Goal: Task Accomplishment & Management: Manage account settings

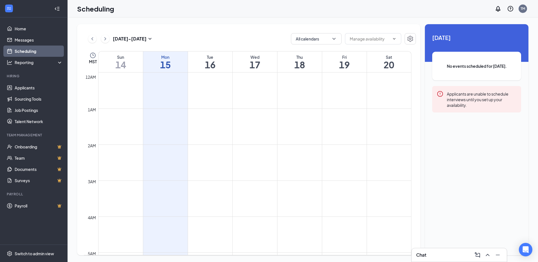
scroll to position [479, 0]
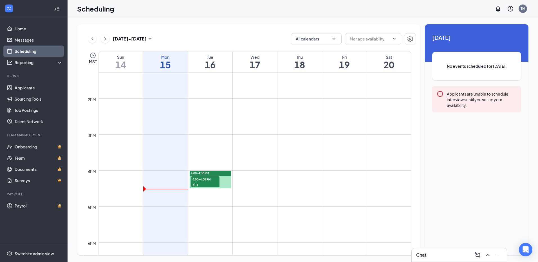
click at [29, 52] on link "Scheduling" at bounding box center [39, 51] width 48 height 11
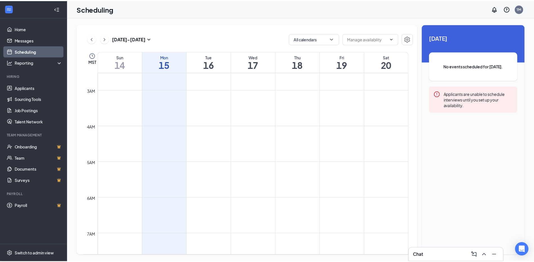
scroll to position [0, 0]
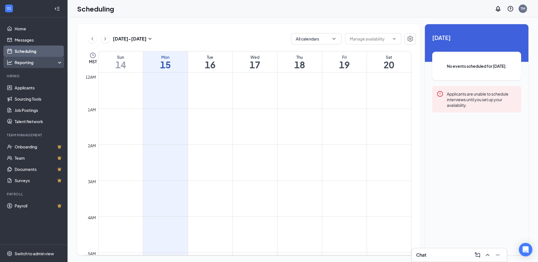
click at [57, 60] on div "Reporting" at bounding box center [39, 63] width 48 height 6
click at [57, 61] on div "Reporting" at bounding box center [39, 63] width 48 height 6
click at [25, 87] on link "Applicants" at bounding box center [39, 87] width 48 height 11
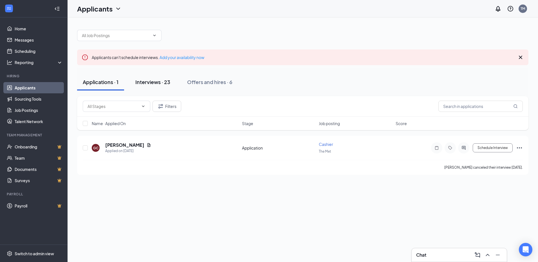
click at [154, 82] on div "Interviews · 23" at bounding box center [152, 82] width 35 height 7
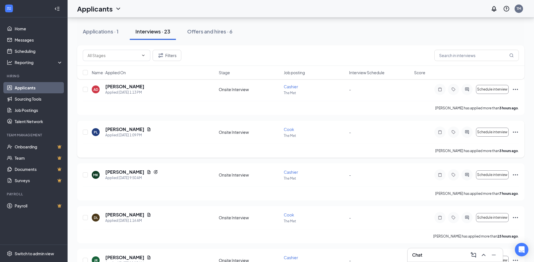
scroll to position [56, 0]
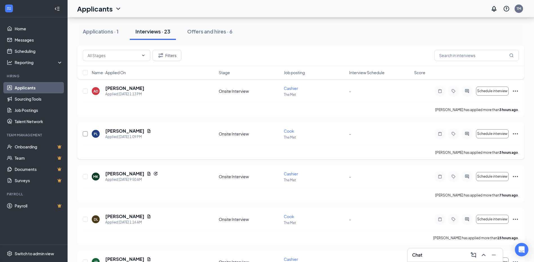
click at [84, 134] on input "checkbox" at bounding box center [85, 134] width 5 height 5
checkbox input "true"
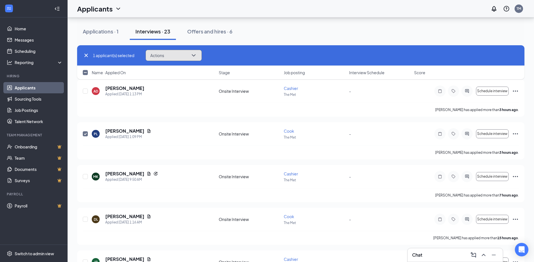
click at [194, 55] on icon "ChevronDown" at bounding box center [193, 55] width 7 height 7
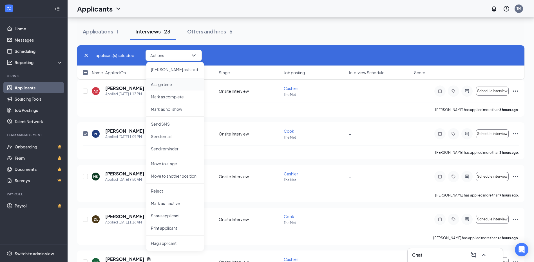
click at [164, 83] on p "Assign time" at bounding box center [175, 85] width 48 height 6
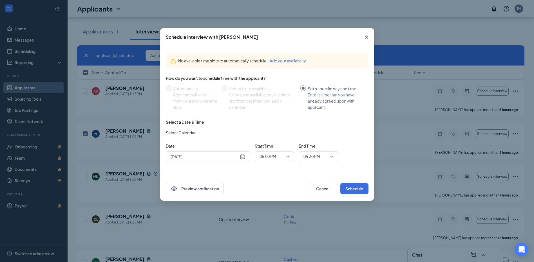
click at [243, 157] on div "Sep 15, 2025" at bounding box center [208, 157] width 75 height 6
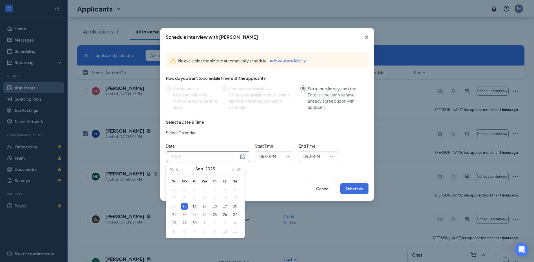
click at [195, 205] on div "16" at bounding box center [194, 206] width 7 height 7
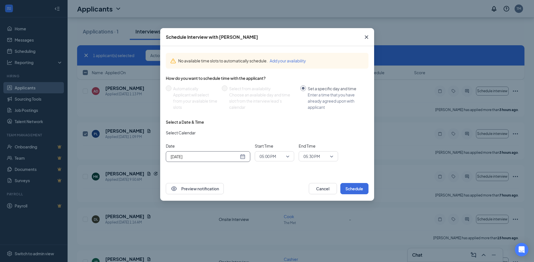
click at [286, 156] on span "05:00 PM" at bounding box center [275, 156] width 30 height 8
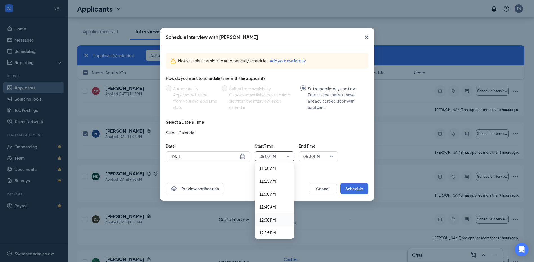
scroll to position [569, 0]
click at [264, 170] on span "11:00 AM" at bounding box center [267, 173] width 17 height 6
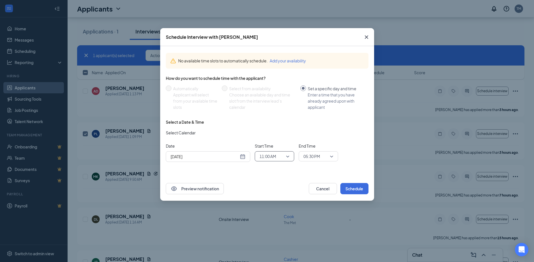
click at [242, 157] on div "Sep 16, 2025" at bounding box center [208, 157] width 75 height 6
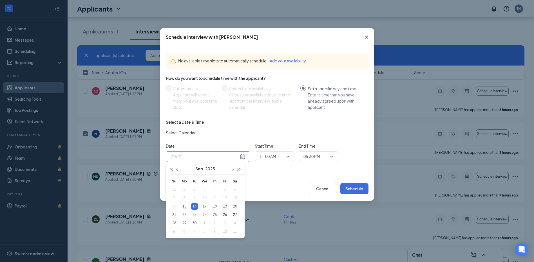
click at [224, 207] on div "19" at bounding box center [225, 206] width 7 height 7
type input "Sep 19, 2025"
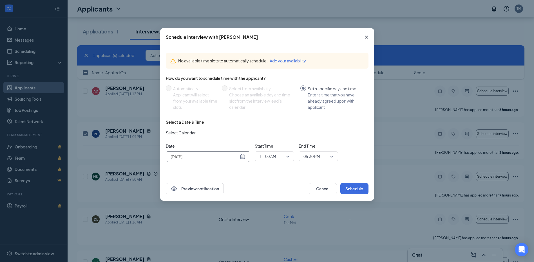
click at [331, 155] on span "05:30 PM" at bounding box center [319, 156] width 30 height 8
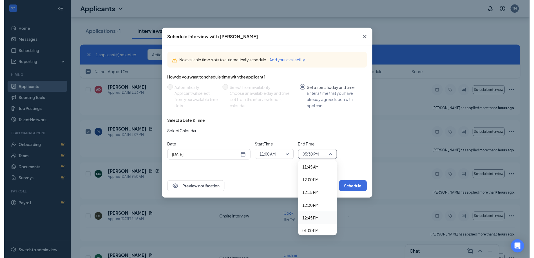
scroll to position [595, 0]
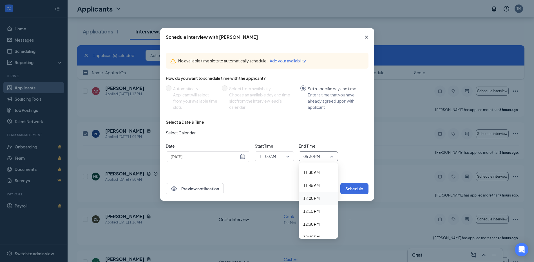
click at [311, 194] on div "12:00 PM" at bounding box center [318, 198] width 39 height 13
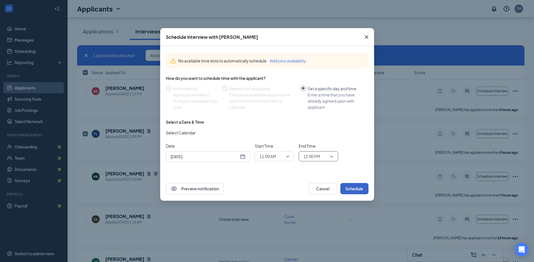
click at [356, 187] on button "Schedule" at bounding box center [354, 188] width 28 height 11
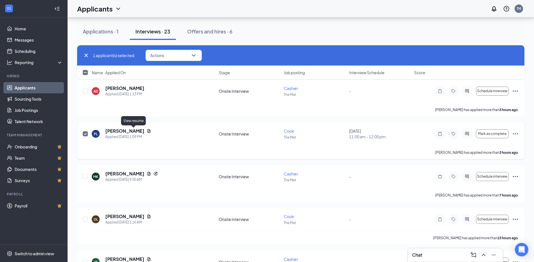
drag, startPoint x: 132, startPoint y: 131, endPoint x: 150, endPoint y: 147, distance: 23.6
click at [148, 131] on icon "Document" at bounding box center [149, 131] width 3 height 4
checkbox input "false"
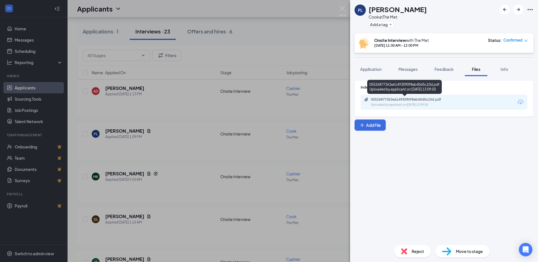
click at [401, 100] on div "05526877363e61493090f8eb40d5c10d.pdf" at bounding box center [410, 99] width 79 height 5
click at [505, 8] on icon "ArrowLeftNew" at bounding box center [505, 9] width 3 height 3
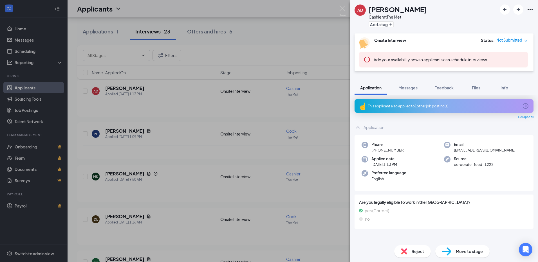
click at [45, 12] on div "AD [PERSON_NAME] Cashier at The Met Add a tag Onsite Interview Status : Not Sub…" at bounding box center [269, 131] width 538 height 262
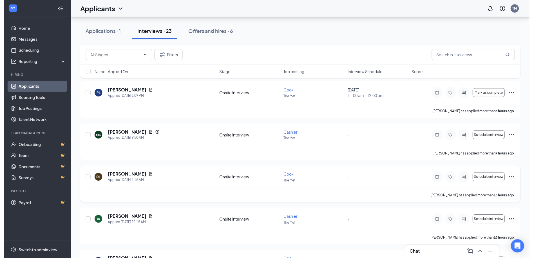
scroll to position [113, 0]
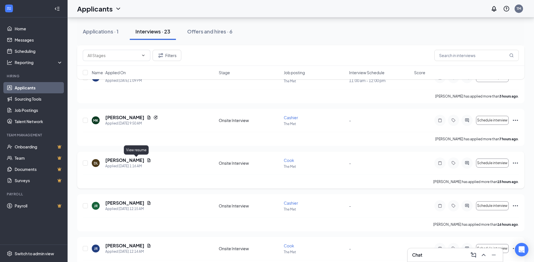
click at [147, 161] on icon "Document" at bounding box center [149, 160] width 5 height 5
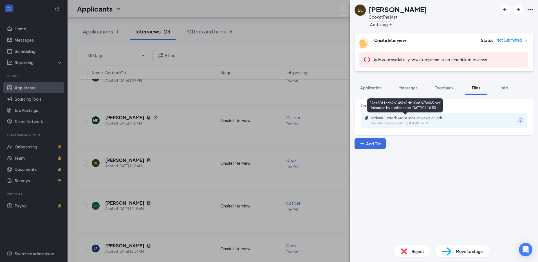
click at [408, 117] on div "59de8011cd62b1482a1db10a8267e065.pdf" at bounding box center [410, 118] width 79 height 5
click at [74, 27] on div "DL David Lopez Cook at The Met Add a tag Onsite Interview Status : Not Submitte…" at bounding box center [269, 131] width 538 height 262
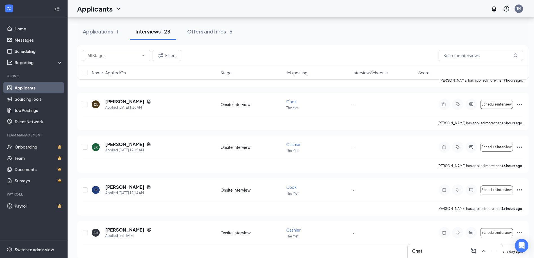
scroll to position [197, 0]
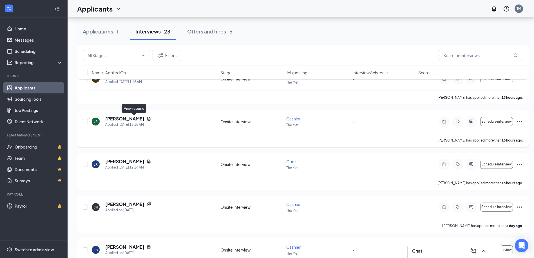
click at [148, 119] on icon "Document" at bounding box center [149, 119] width 3 height 4
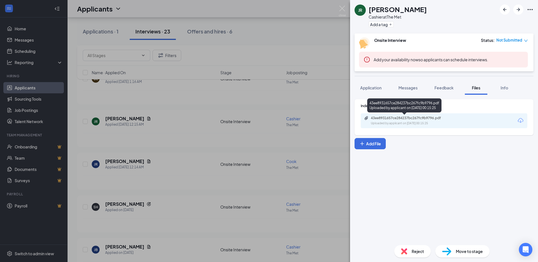
click at [405, 119] on div "43ee8931657ce284237bc267fc9b9796.pdf" at bounding box center [410, 118] width 79 height 5
click at [78, 39] on div "JR Jose Rivera Cashier at The Met Add a tag Onsite Interview Status : Not Submi…" at bounding box center [269, 131] width 538 height 262
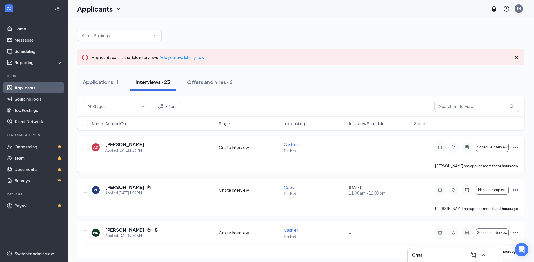
drag, startPoint x: 181, startPoint y: 59, endPoint x: 189, endPoint y: 142, distance: 84.0
click at [181, 59] on link "Add your availability now" at bounding box center [182, 57] width 45 height 5
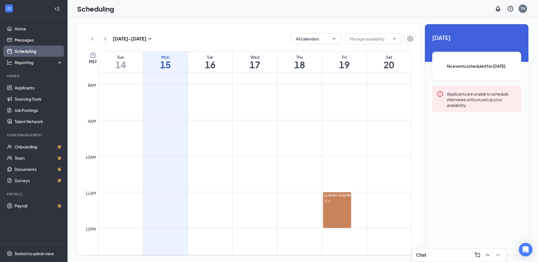
scroll to position [333, 0]
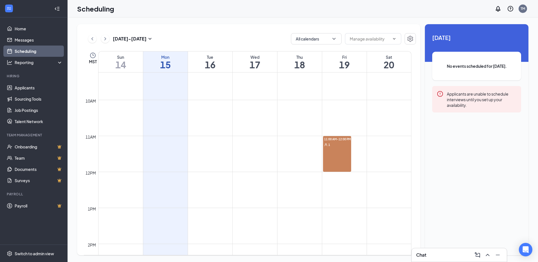
click at [199, 136] on td at bounding box center [254, 131] width 313 height 9
drag, startPoint x: 198, startPoint y: 136, endPoint x: 191, endPoint y: 137, distance: 7.2
click at [191, 137] on td at bounding box center [254, 140] width 313 height 9
click at [326, 145] on icon "User" at bounding box center [326, 145] width 3 height 3
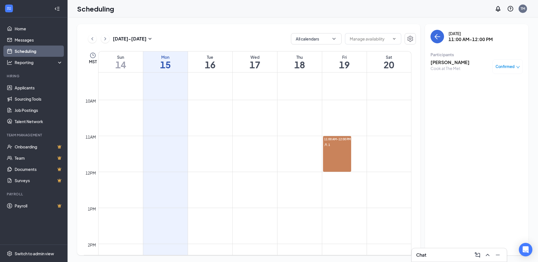
click at [486, 149] on div "Friday, Sep 19 11:00 AM-12:00 PM Participants Paul Logue Cook at The Met Confir…" at bounding box center [477, 139] width 104 height 231
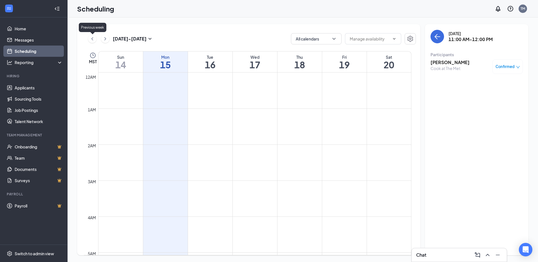
click at [94, 38] on icon "ChevronLeft" at bounding box center [93, 38] width 6 height 7
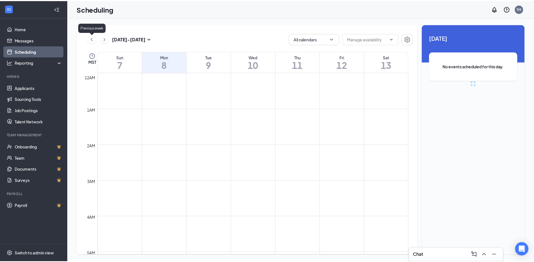
scroll to position [277, 0]
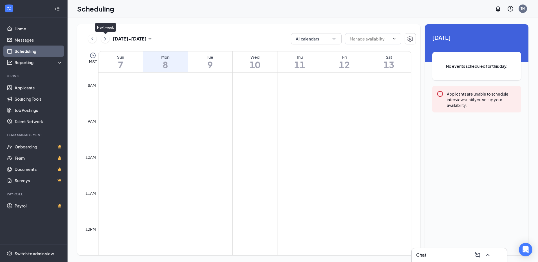
click at [104, 38] on icon "ChevronRight" at bounding box center [106, 38] width 6 height 7
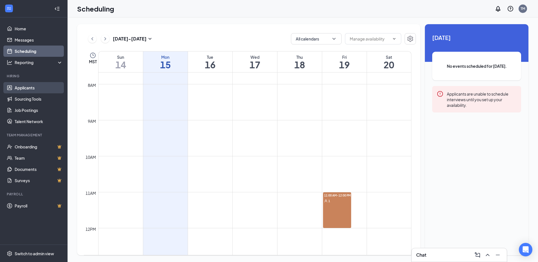
click at [24, 85] on link "Applicants" at bounding box center [39, 87] width 48 height 11
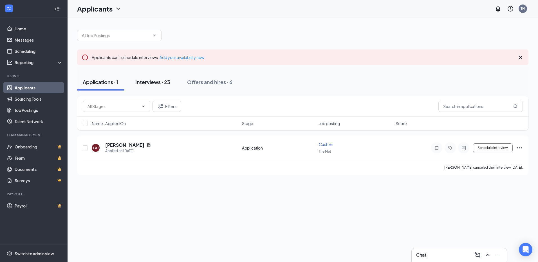
click at [152, 83] on div "Interviews · 23" at bounding box center [152, 82] width 35 height 7
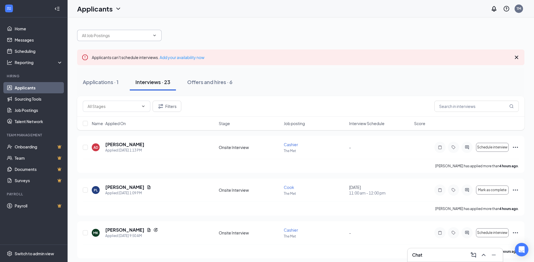
click at [152, 36] on icon "ChevronDown" at bounding box center [154, 35] width 5 height 5
click at [154, 33] on span at bounding box center [119, 35] width 84 height 11
click at [155, 36] on icon "ChevronDown" at bounding box center [154, 35] width 3 height 1
click at [154, 35] on icon "ChevronDown" at bounding box center [154, 35] width 3 height 1
click at [142, 104] on icon "ChevronDown" at bounding box center [143, 106] width 5 height 5
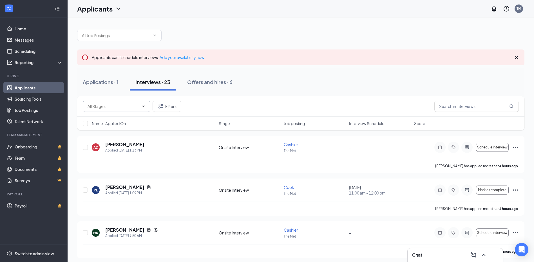
click at [143, 106] on icon "ChevronDown" at bounding box center [143, 106] width 5 height 5
click at [515, 57] on icon "Cross" at bounding box center [516, 57] width 7 height 7
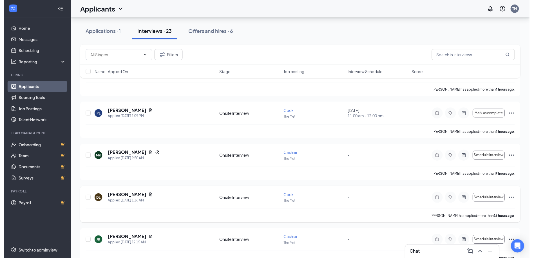
scroll to position [28, 0]
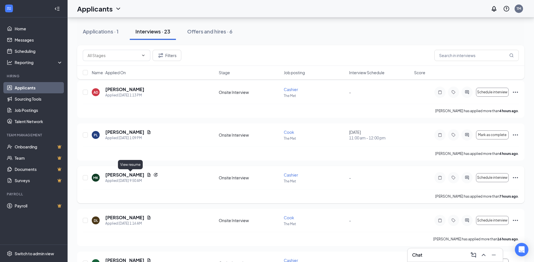
click at [147, 175] on icon "Document" at bounding box center [149, 175] width 5 height 5
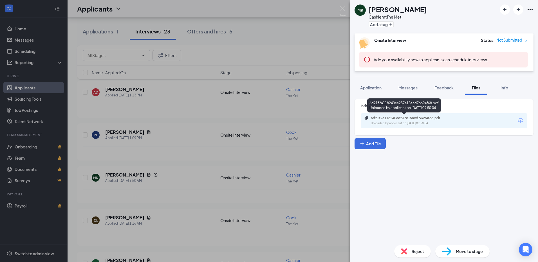
click at [388, 119] on div "6d21f2a118240ee237e15acd76694f68.pdf" at bounding box center [410, 118] width 79 height 5
click at [75, 42] on div "MK Milo Kaltz Cashier at The Met Add a tag Onsite Interview Status : Not Submit…" at bounding box center [269, 131] width 538 height 262
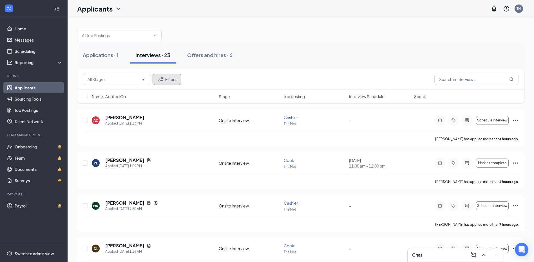
click at [170, 81] on button "Filters" at bounding box center [167, 79] width 29 height 11
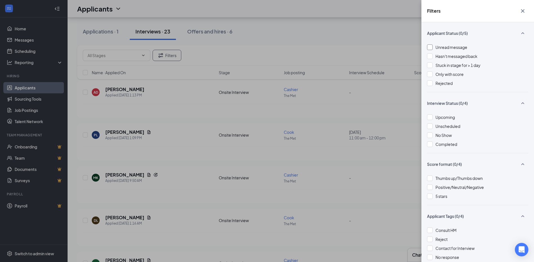
click at [431, 48] on div at bounding box center [430, 47] width 6 height 6
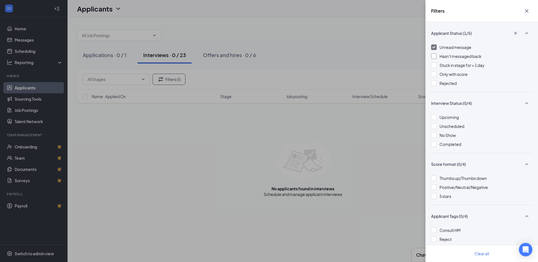
click at [433, 56] on div at bounding box center [434, 57] width 6 height 6
click at [435, 84] on div at bounding box center [434, 84] width 6 height 6
click at [435, 47] on img at bounding box center [434, 47] width 3 height 2
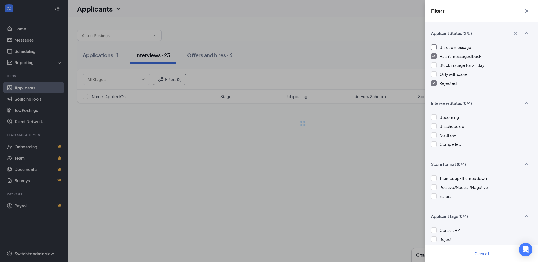
click at [435, 55] on div at bounding box center [434, 57] width 6 height 6
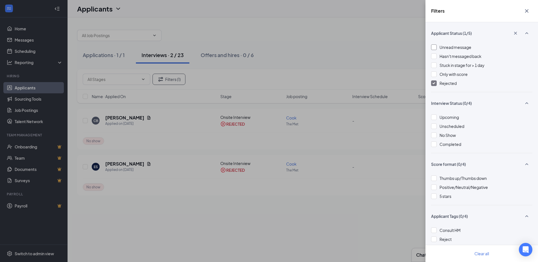
click at [436, 83] on div at bounding box center [434, 84] width 6 height 6
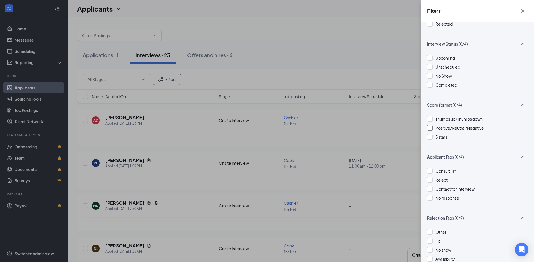
scroll to position [49, 0]
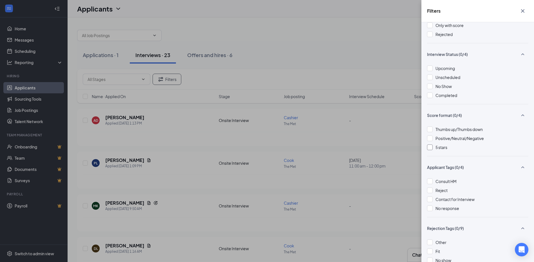
click at [430, 149] on div at bounding box center [430, 148] width 6 height 6
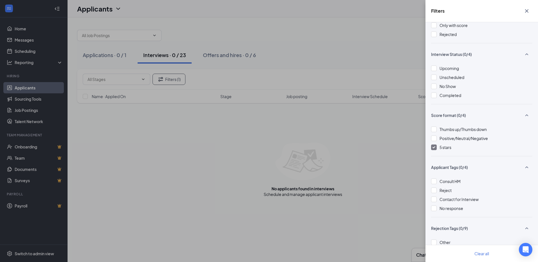
click at [434, 147] on img at bounding box center [434, 147] width 3 height 2
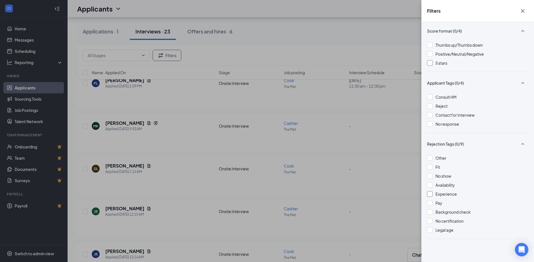
scroll to position [113, 0]
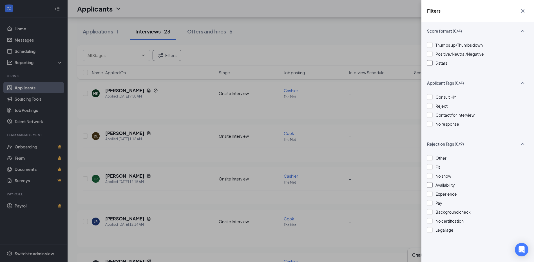
click at [431, 184] on div at bounding box center [430, 185] width 6 height 6
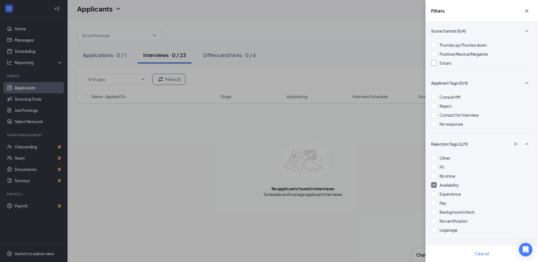
click at [434, 185] on img at bounding box center [434, 185] width 3 height 2
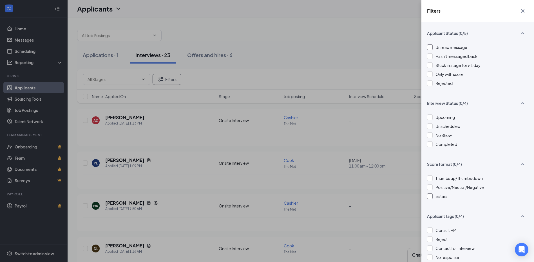
click at [523, 10] on icon "Cross" at bounding box center [523, 11] width 7 height 7
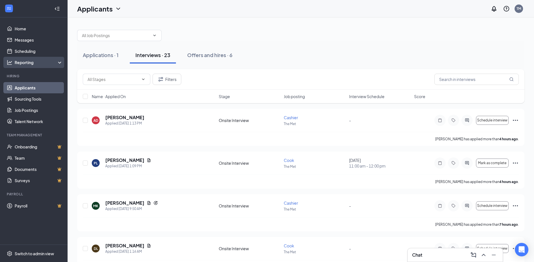
click at [26, 63] on div "Reporting" at bounding box center [39, 63] width 48 height 6
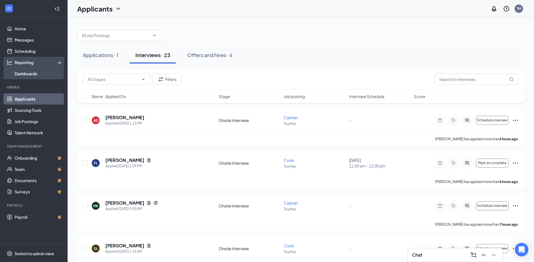
click at [28, 73] on link "Dashboards" at bounding box center [39, 73] width 48 height 11
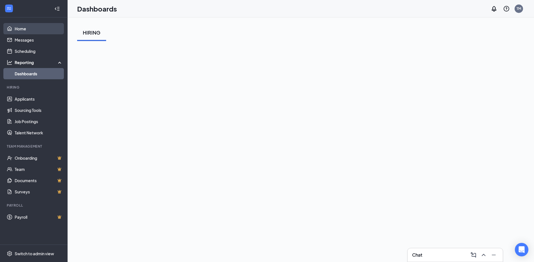
click at [16, 30] on link "Home" at bounding box center [39, 28] width 48 height 11
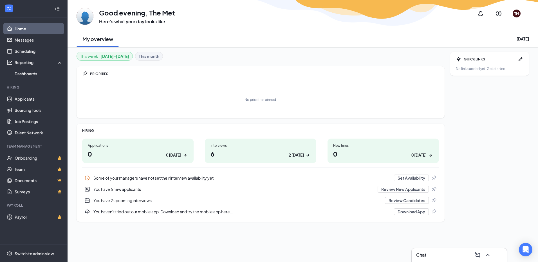
click at [98, 73] on div "PRIORITIES" at bounding box center [264, 74] width 349 height 5
click at [419, 179] on button "Set Availability" at bounding box center [411, 178] width 35 height 7
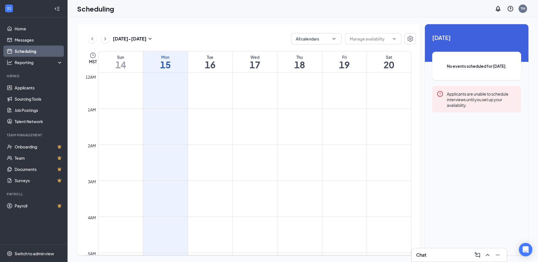
scroll to position [277, 0]
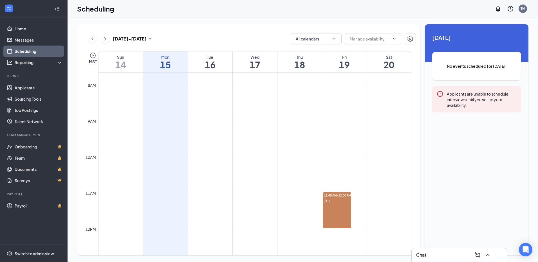
click at [208, 70] on h1 "16" at bounding box center [210, 65] width 44 height 10
click at [209, 79] on td at bounding box center [254, 79] width 313 height 9
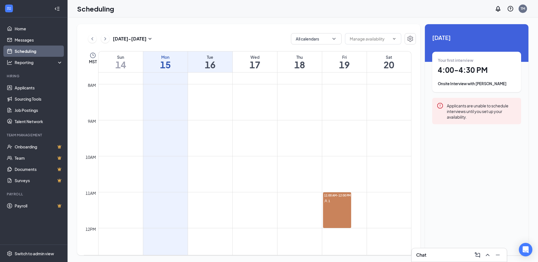
click at [197, 78] on td at bounding box center [254, 79] width 313 height 9
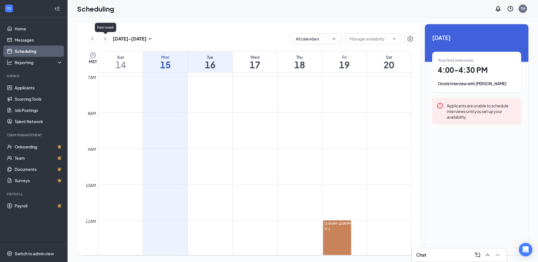
click at [106, 38] on icon "ChevronRight" at bounding box center [106, 38] width 6 height 7
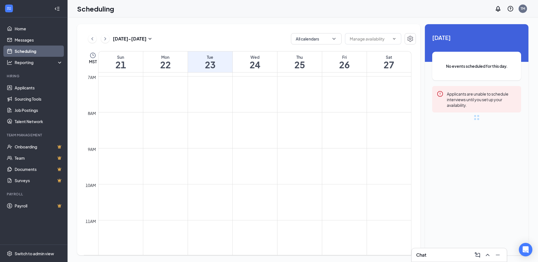
scroll to position [277, 0]
click at [207, 156] on td at bounding box center [254, 151] width 313 height 9
click at [200, 159] on td at bounding box center [254, 160] width 313 height 9
click at [92, 56] on icon "Clock" at bounding box center [93, 55] width 7 height 7
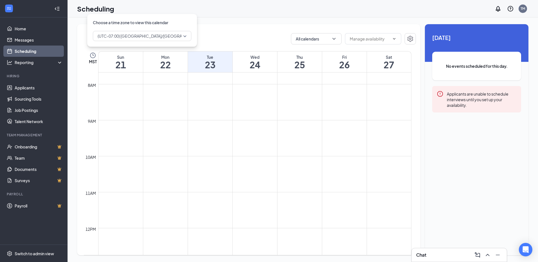
click at [239, 6] on div "Scheduling TM" at bounding box center [303, 8] width 471 height 17
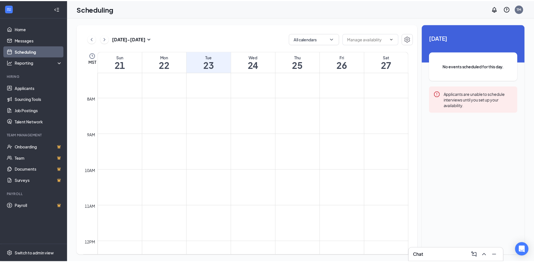
scroll to position [253, 0]
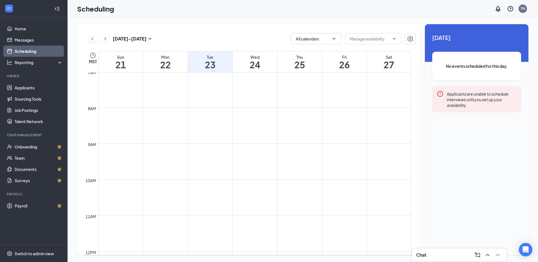
click at [203, 108] on td at bounding box center [254, 112] width 313 height 9
click at [199, 116] on td at bounding box center [254, 112] width 313 height 9
click at [19, 86] on link "Applicants" at bounding box center [39, 87] width 48 height 11
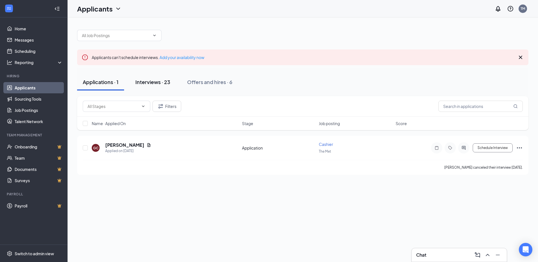
click at [152, 83] on div "Interviews · 23" at bounding box center [152, 82] width 35 height 7
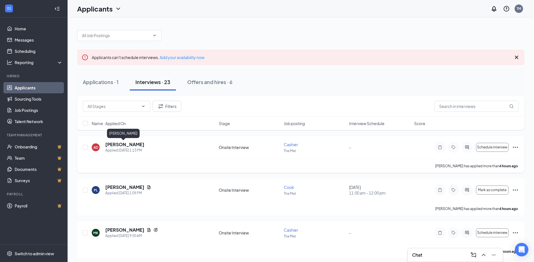
click at [122, 146] on h5 "[PERSON_NAME]" at bounding box center [124, 145] width 39 height 6
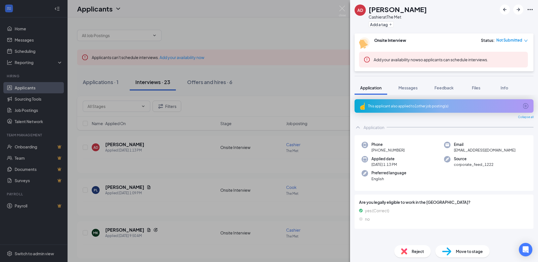
click at [366, 87] on span "Application" at bounding box center [370, 87] width 21 height 5
click at [190, 23] on div "AD [PERSON_NAME] Cashier at The Met Add a tag Onsite Interview Status : Not Sub…" at bounding box center [269, 131] width 538 height 262
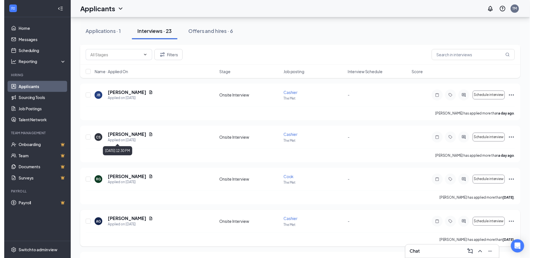
scroll to position [338, 0]
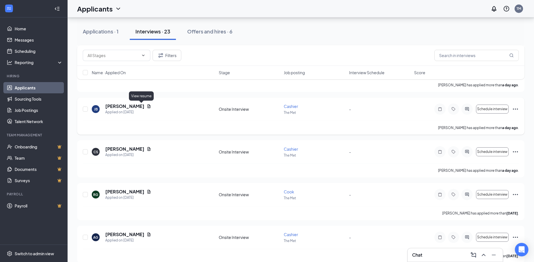
click at [148, 106] on icon "Document" at bounding box center [149, 106] width 3 height 4
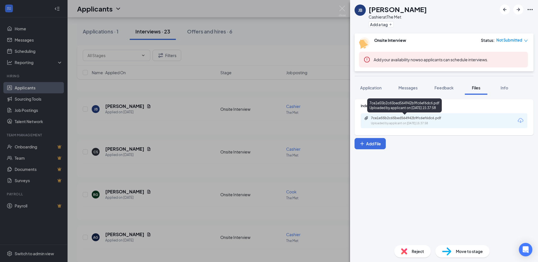
click at [418, 118] on div "7ce1e55b2c65bed564942b9fc6ef6dc6.pdf" at bounding box center [410, 118] width 79 height 5
click at [76, 28] on div "JB [PERSON_NAME] at The Met Add a tag Onsite Interview Status : Not Submitted A…" at bounding box center [269, 131] width 538 height 262
